Goal: Find specific page/section

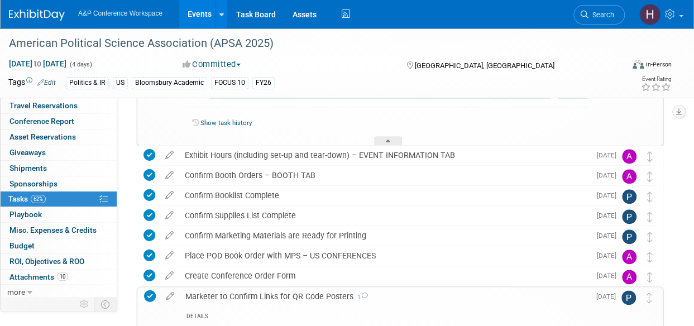
scroll to position [469, 0]
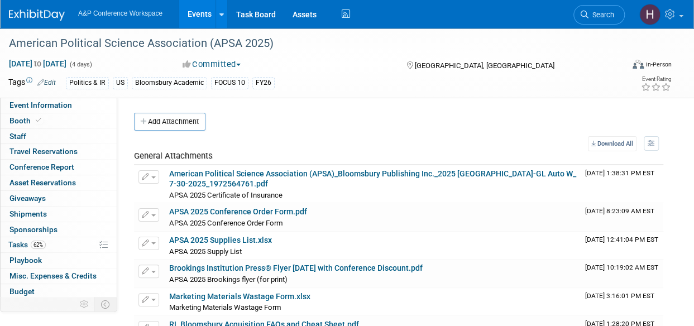
scroll to position [45, 0]
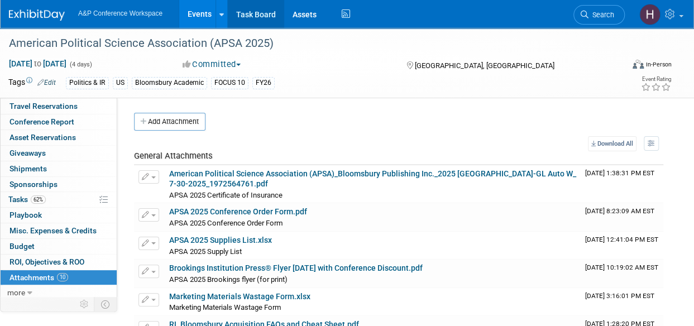
click at [280, 17] on link "Task Board" at bounding box center [256, 14] width 56 height 28
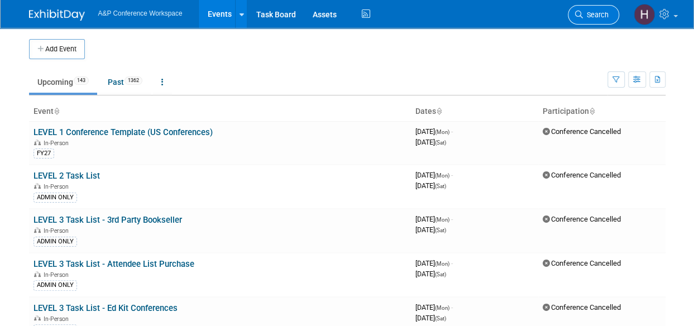
click at [579, 12] on icon at bounding box center [579, 15] width 8 height 8
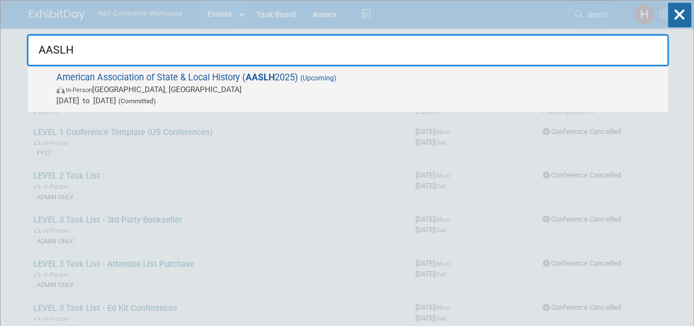
type input "AASLH"
click at [549, 90] on span "In-Person Cincinnati, OH" at bounding box center [359, 89] width 606 height 11
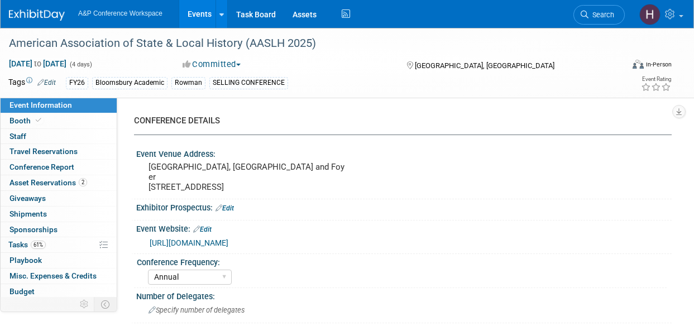
select select "Annual"
select select "Level 2"
select select "In-Person Booth"
select select "Museum Professionals"
select select "Bloomsbury Academic"
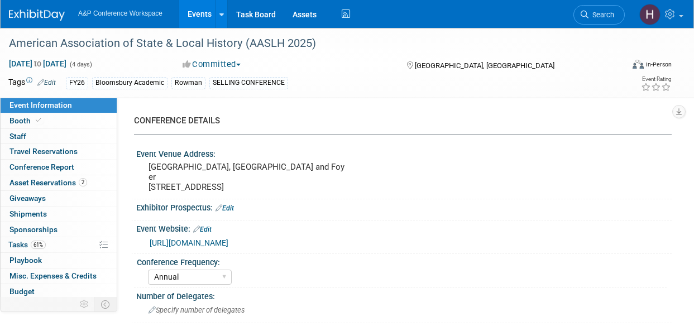
select select "[PERSON_NAME]"
select select "Brand/Subject Presence​"
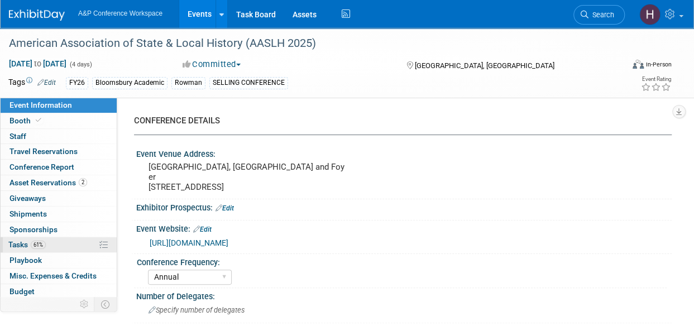
click at [36, 241] on span "61%" at bounding box center [38, 245] width 15 height 8
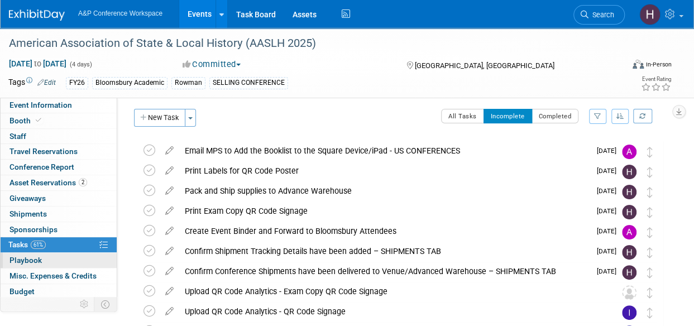
scroll to position [46, 0]
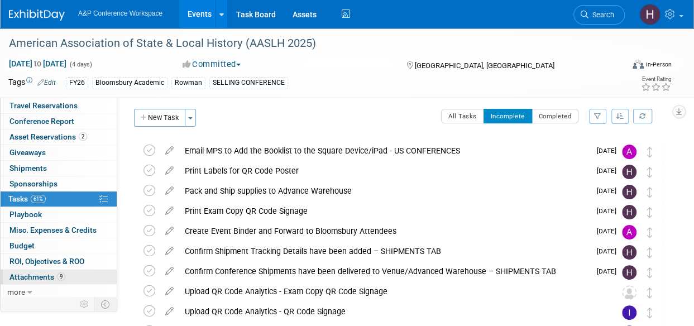
click at [44, 272] on span "Attachments 9" at bounding box center [37, 276] width 56 height 9
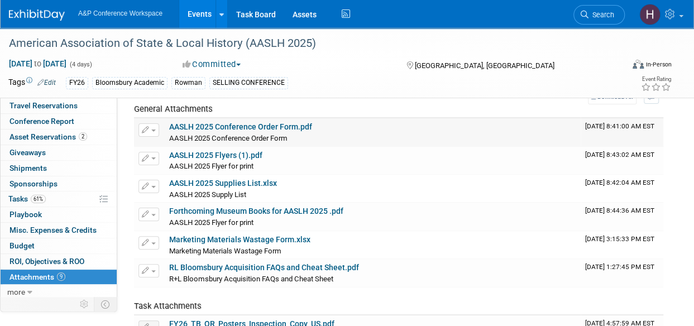
scroll to position [47, 0]
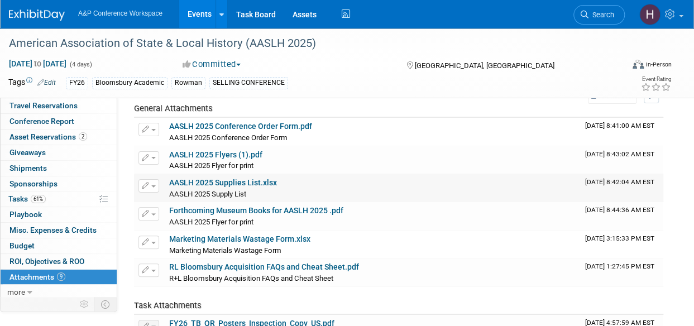
click at [266, 184] on link "AASLH 2025 Supplies List.xlsx" at bounding box center [223, 182] width 108 height 9
click at [410, 97] on div "American Association of State & Local History (AASLH 2025) Sep 10, 2025 to Sep …" at bounding box center [347, 63] width 694 height 70
